Goal: Information Seeking & Learning: Learn about a topic

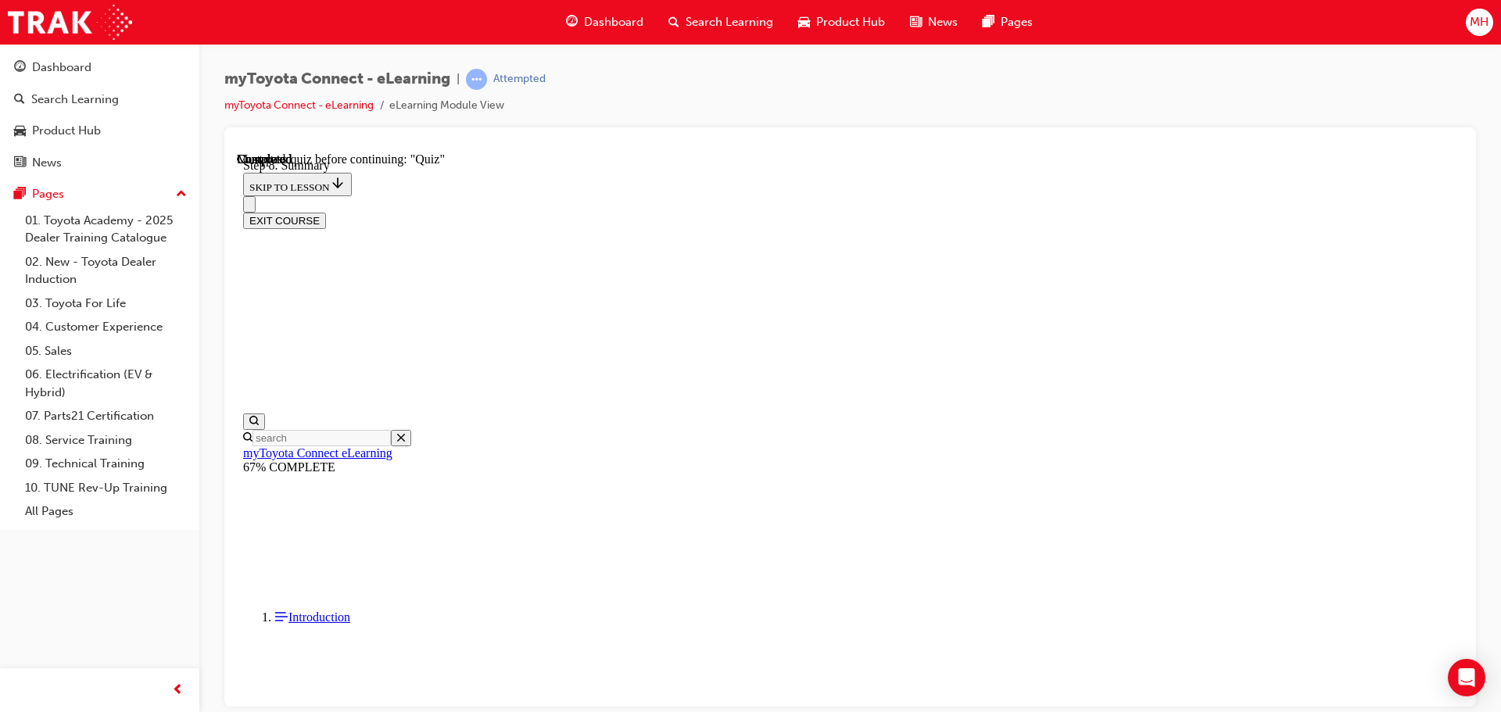
scroll to position [1061, 0]
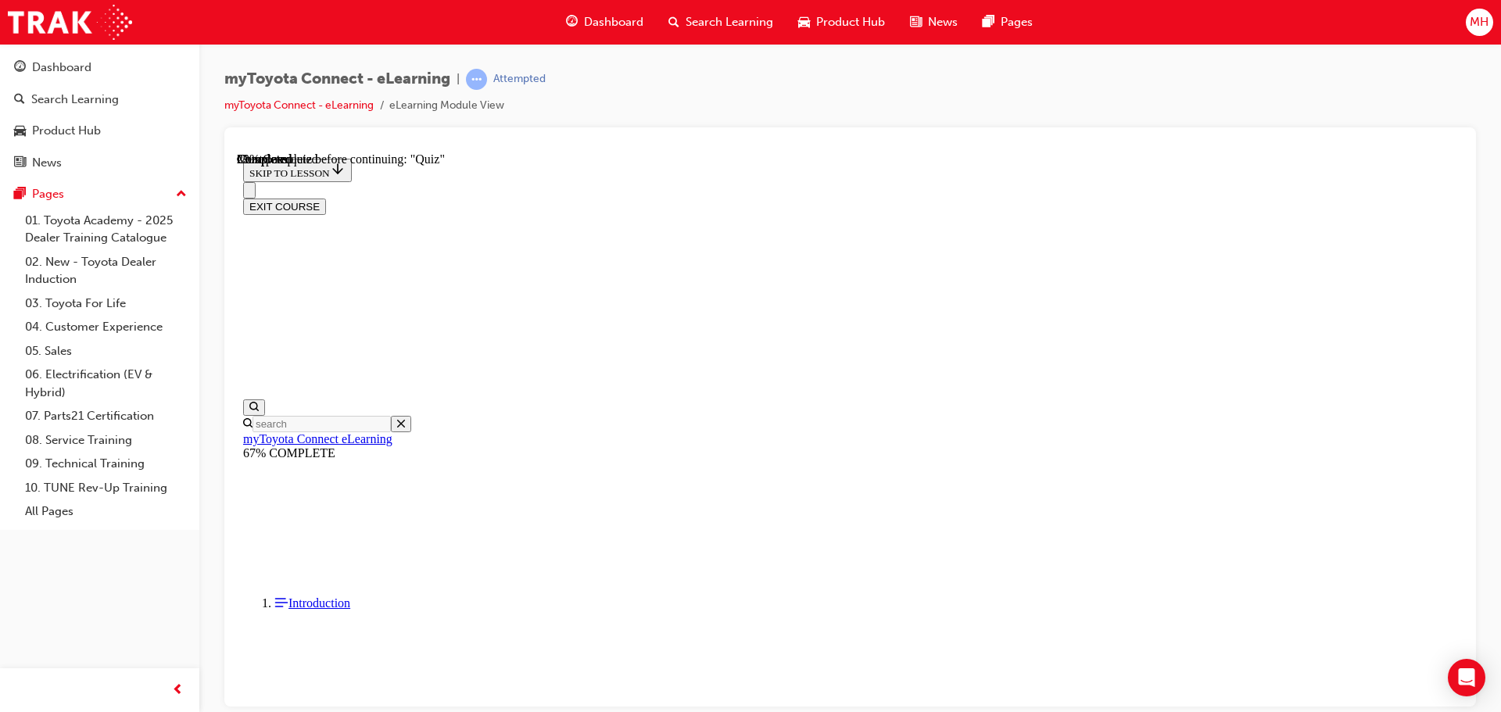
scroll to position [157, 0]
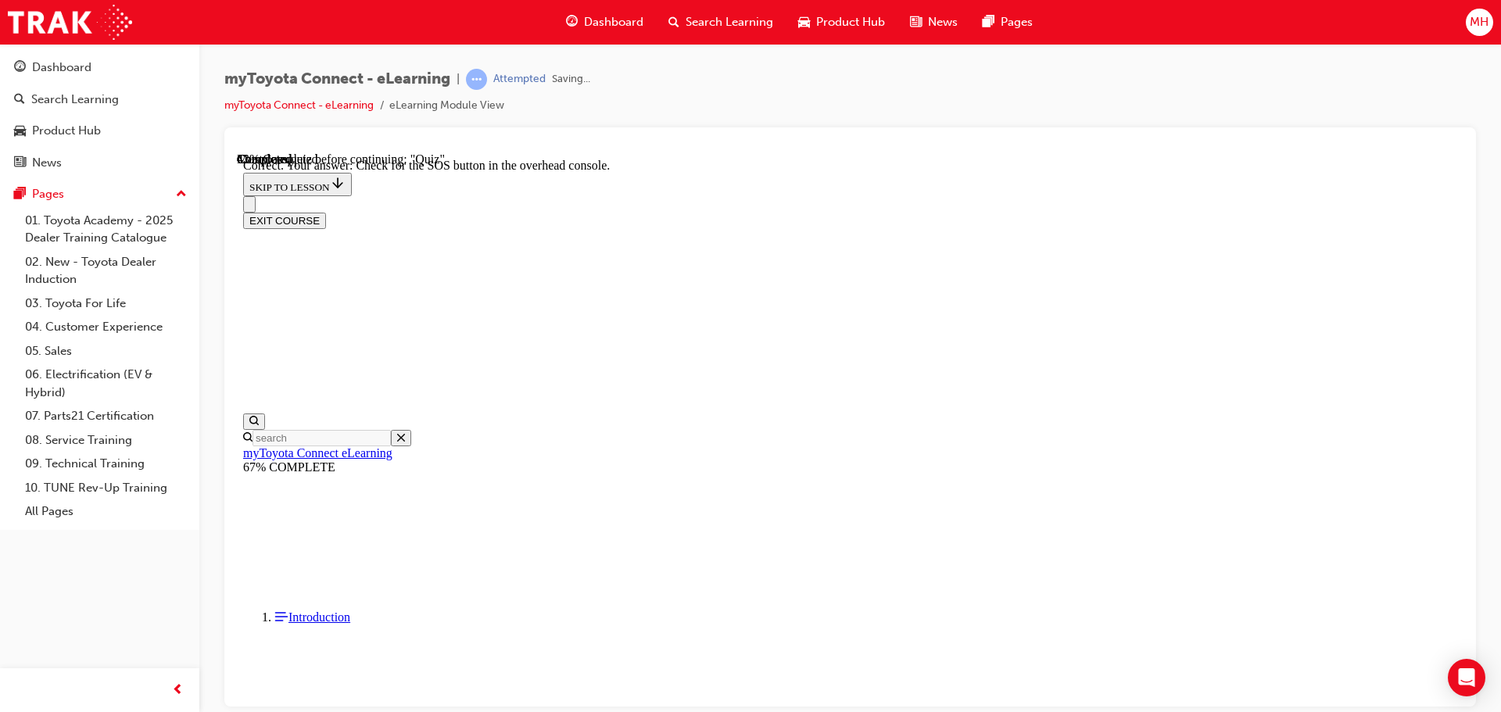
scroll to position [248, 0]
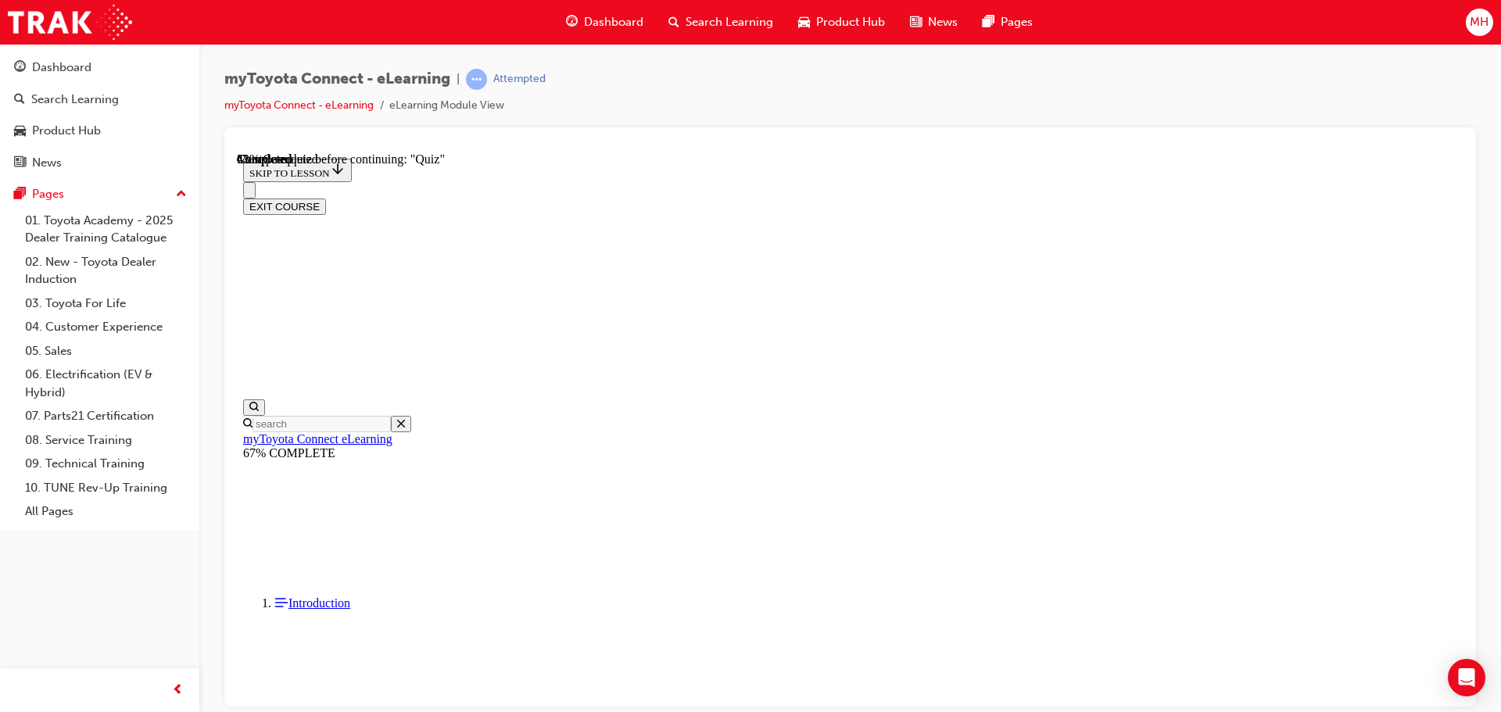
scroll to position [156, 0]
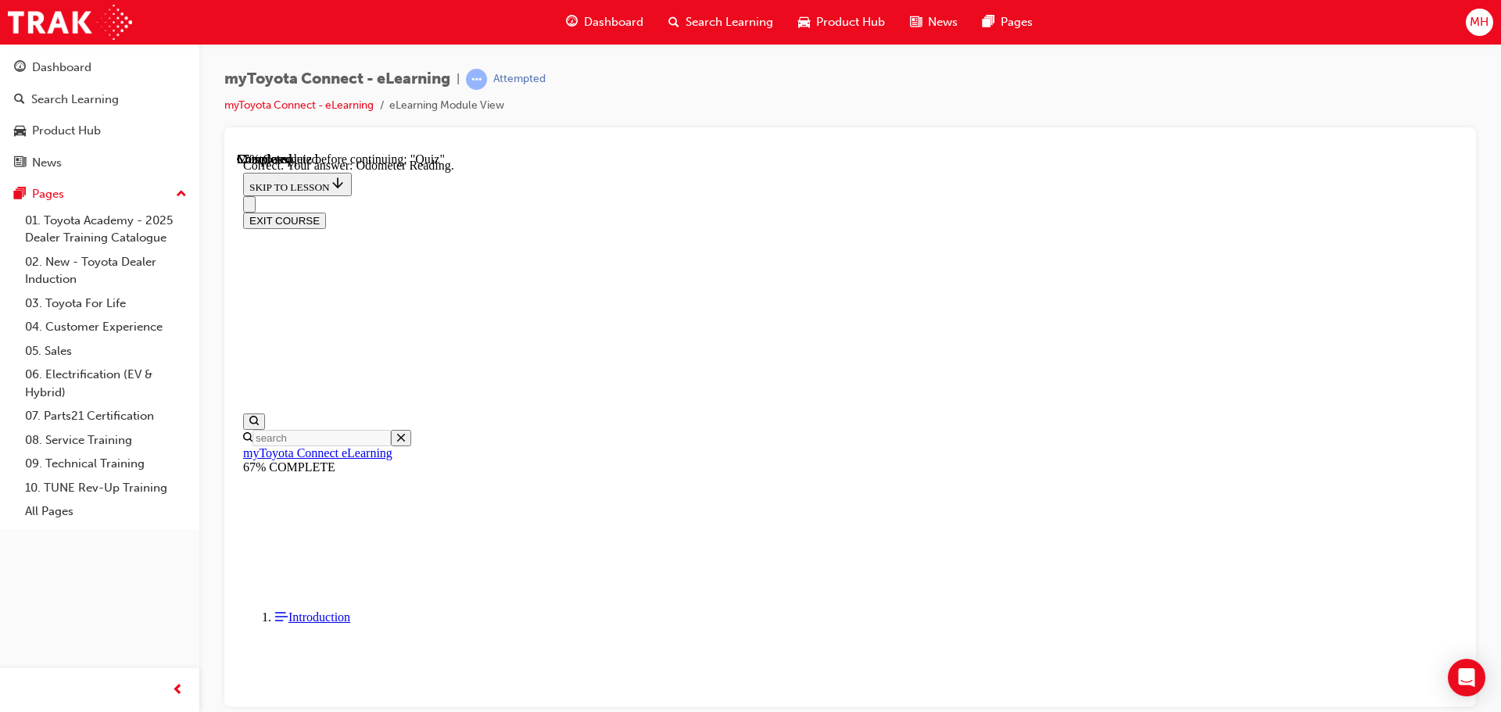
scroll to position [310, 0]
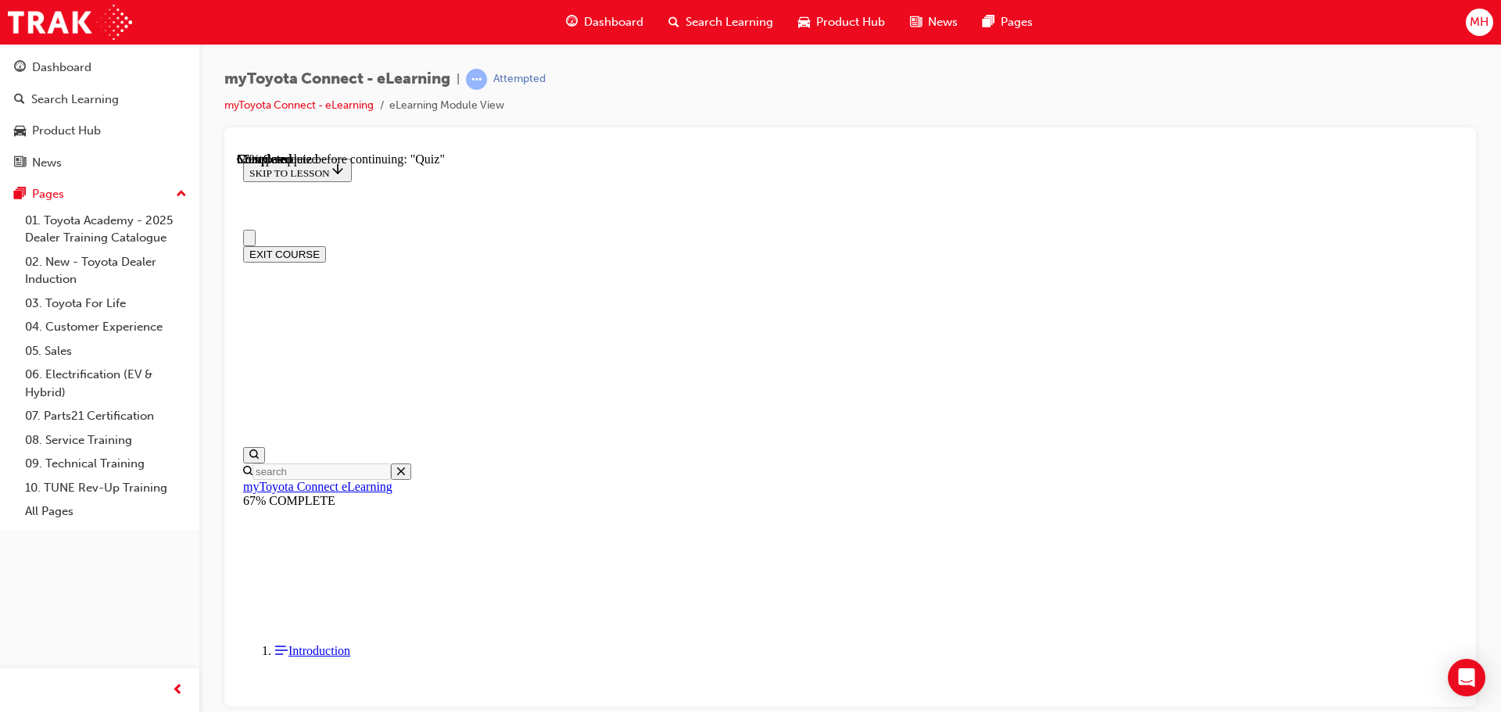
scroll to position [156, 0]
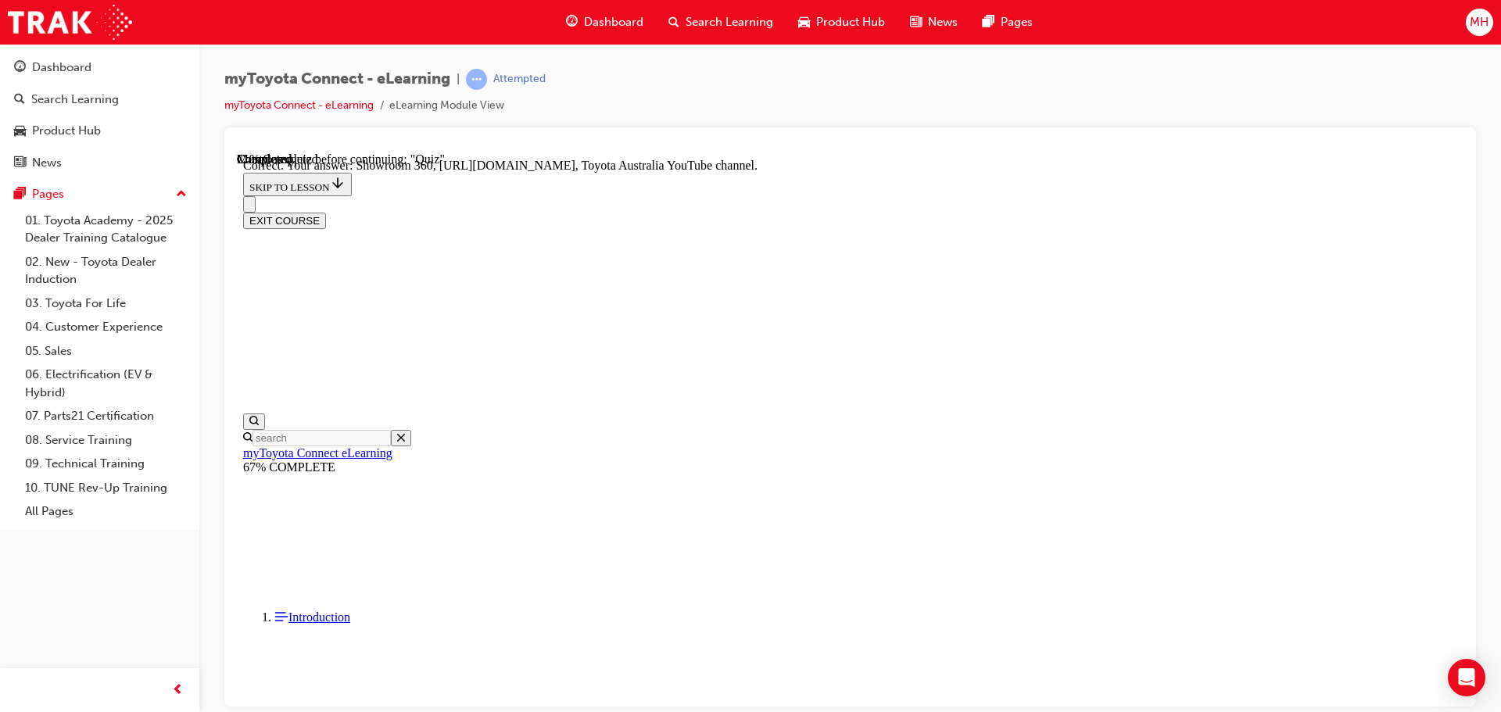
scroll to position [326, 0]
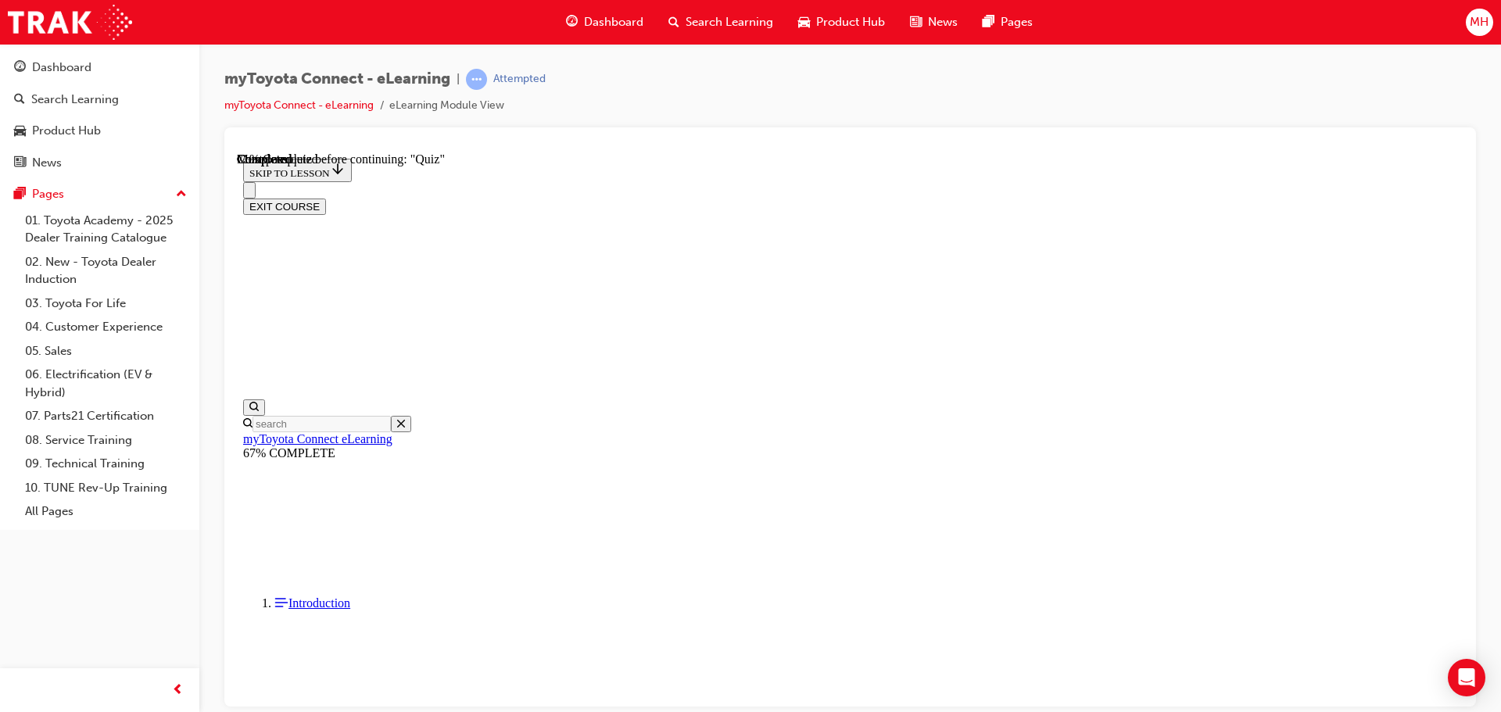
scroll to position [78, 0]
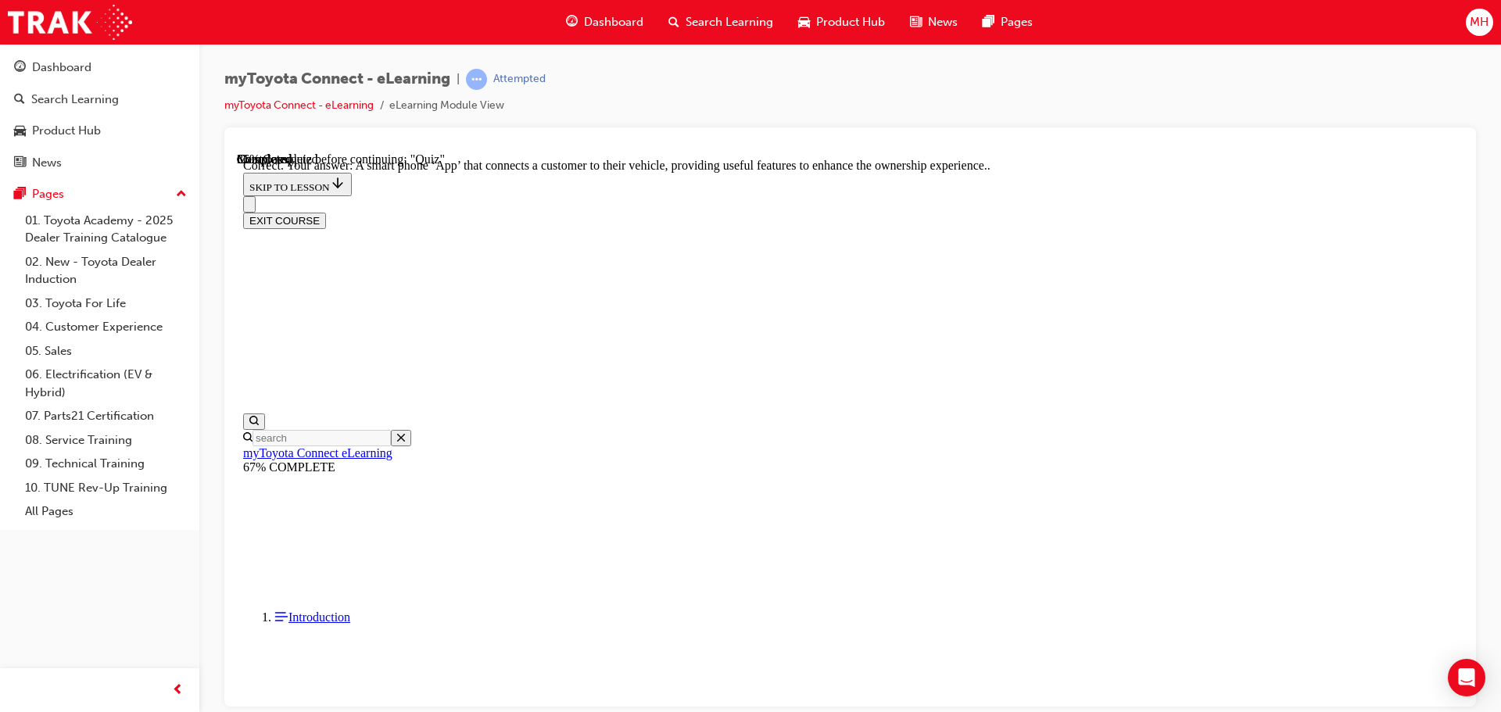
scroll to position [295, 0]
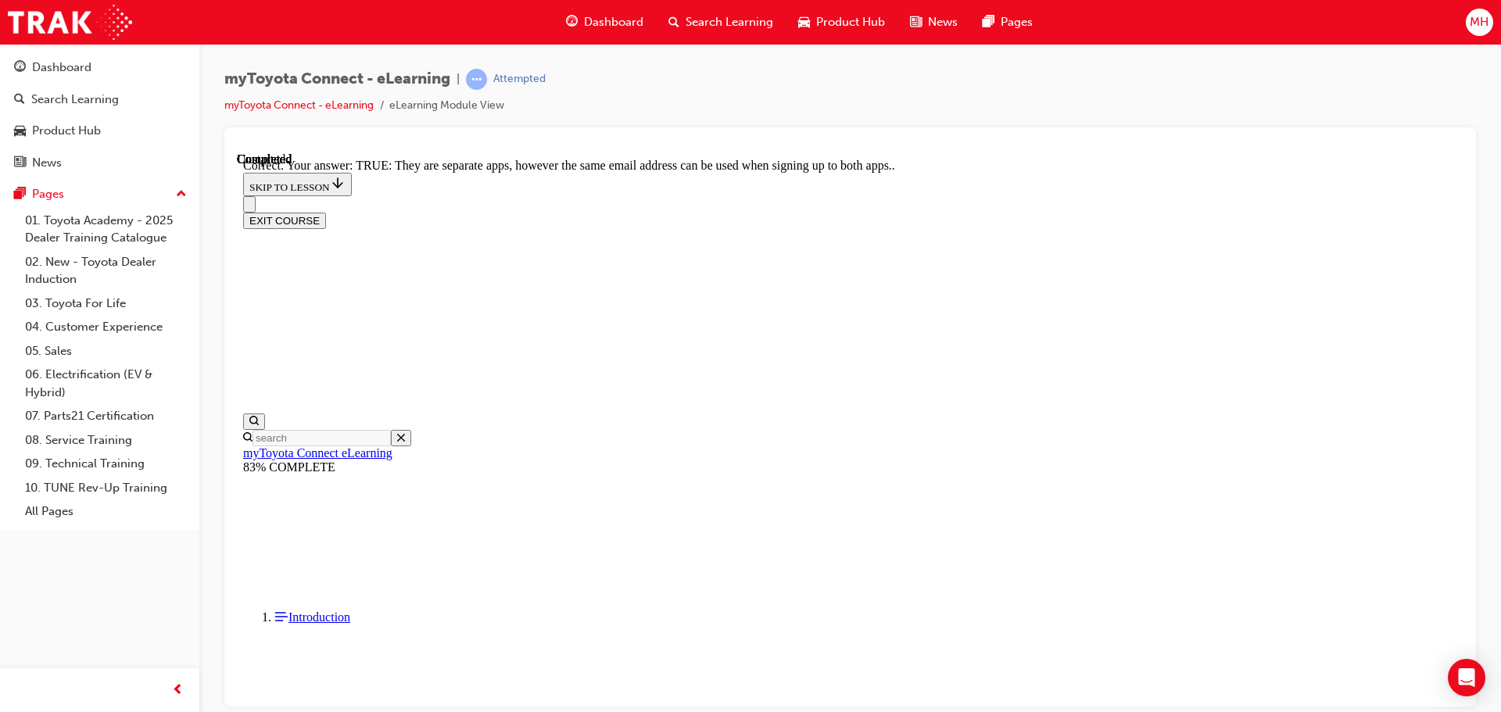
scroll to position [190, 0]
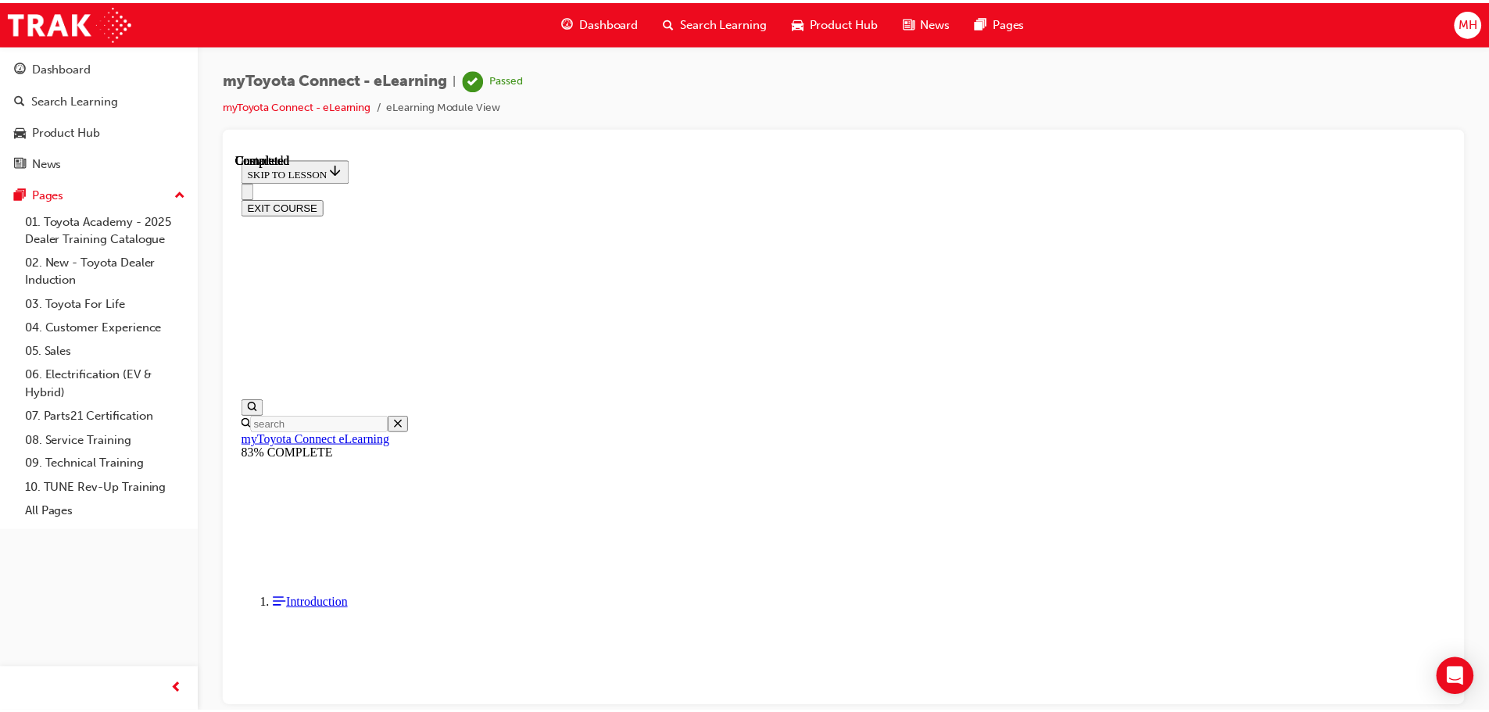
scroll to position [295, 0]
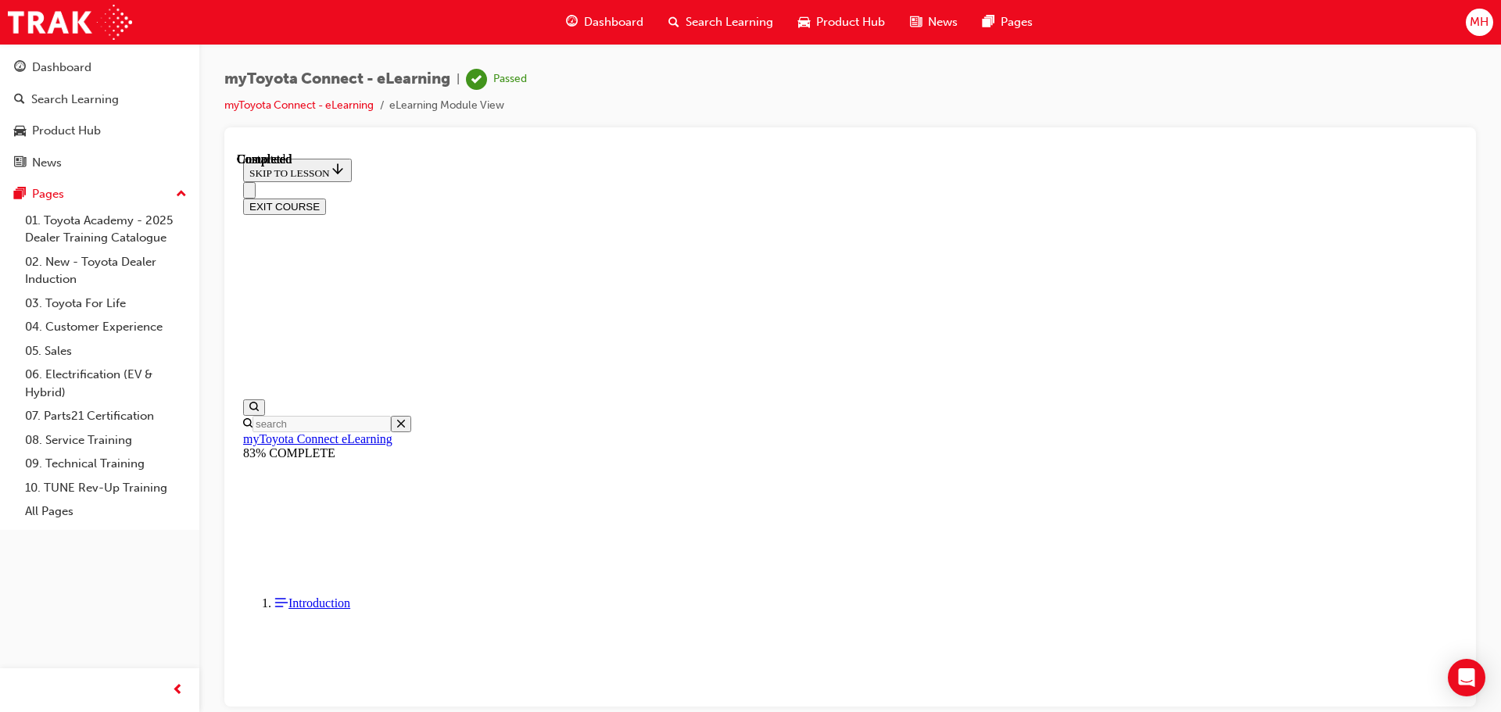
click at [326, 198] on button "EXIT COURSE" at bounding box center [284, 206] width 83 height 16
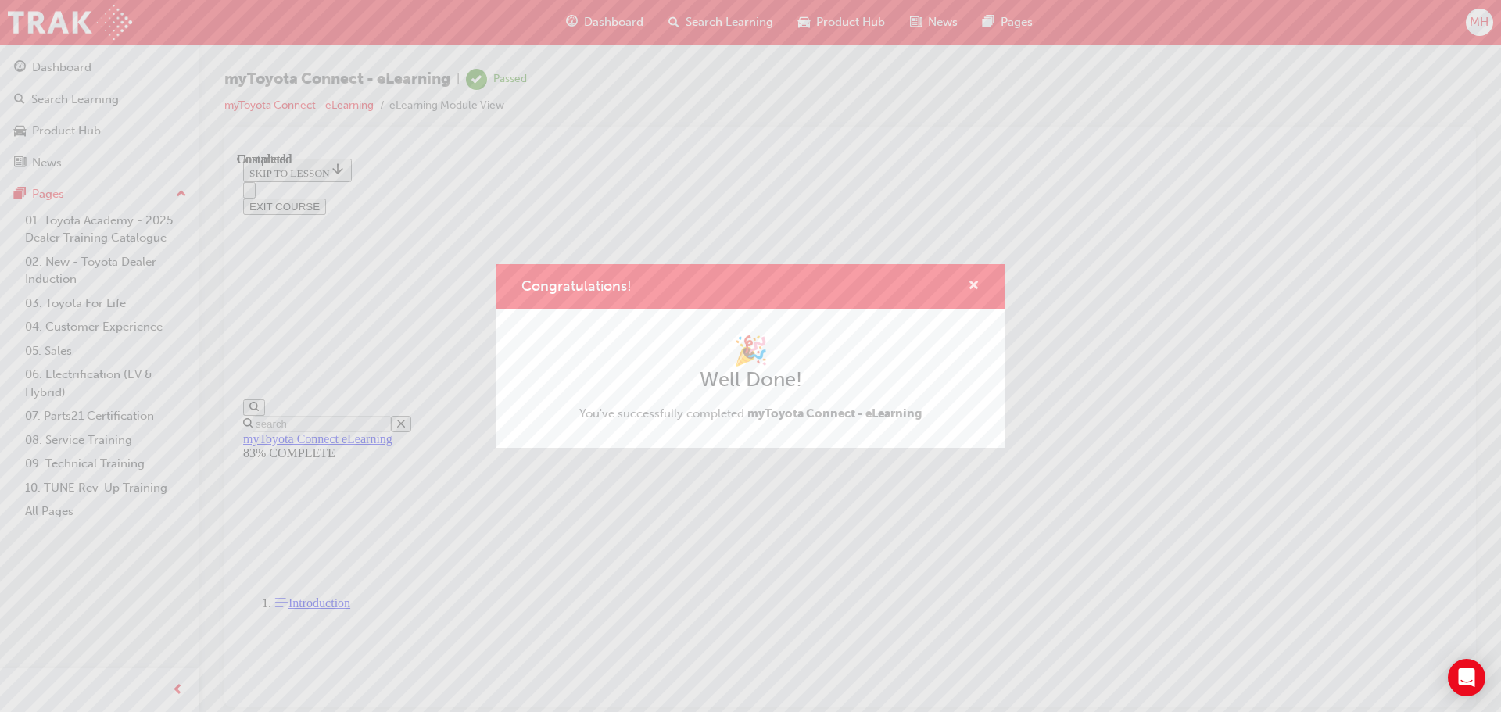
click at [972, 283] on span "cross-icon" at bounding box center [974, 287] width 12 height 14
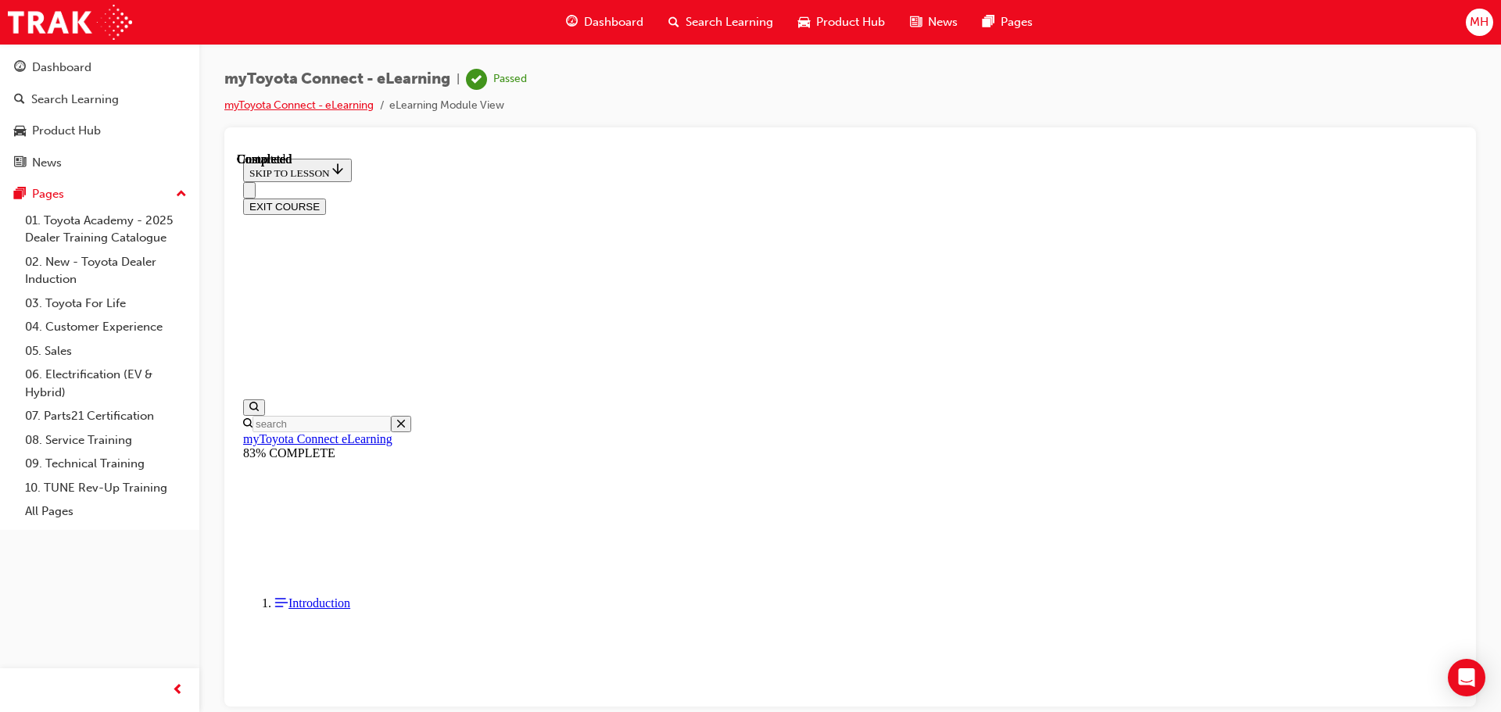
click at [324, 106] on link "myToyota Connect - eLearning" at bounding box center [298, 104] width 149 height 13
